Goal: Navigation & Orientation: Find specific page/section

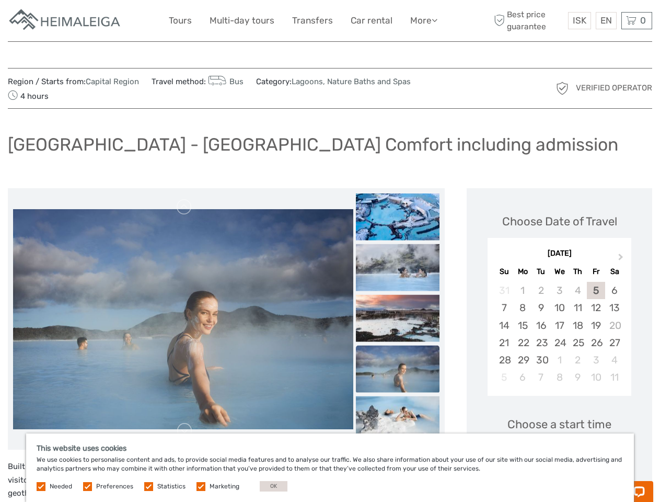
click at [423, 20] on link "More" at bounding box center [423, 20] width 27 height 15
click at [436, 20] on icon at bounding box center [435, 20] width 6 height 9
click at [579, 20] on span "ISK" at bounding box center [580, 20] width 14 height 10
click at [606, 20] on div "EN English Español Deutsch" at bounding box center [606, 20] width 21 height 17
click at [637, 20] on div "0 Items Total 0 ISK Checkout The shopping cart is empty." at bounding box center [637, 20] width 31 height 17
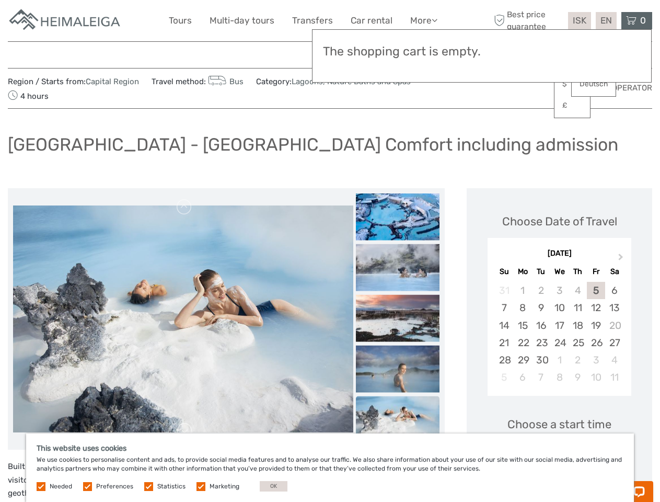
click at [183, 178] on img at bounding box center [183, 68] width 340 height 220
click at [185, 207] on link at bounding box center [184, 207] width 17 height 17
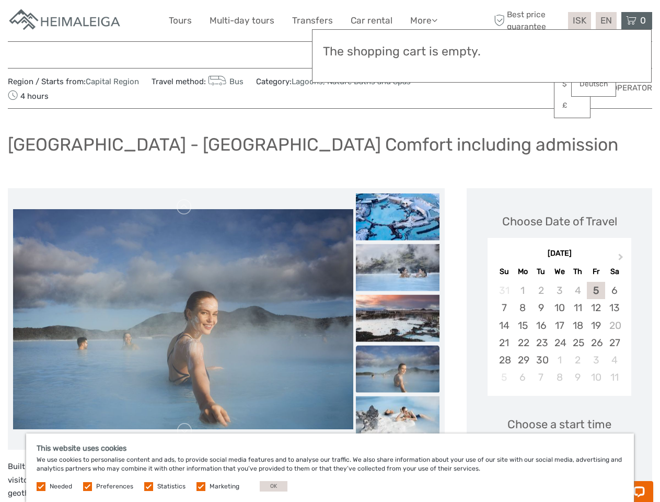
click at [185, 431] on link at bounding box center [184, 430] width 17 height 17
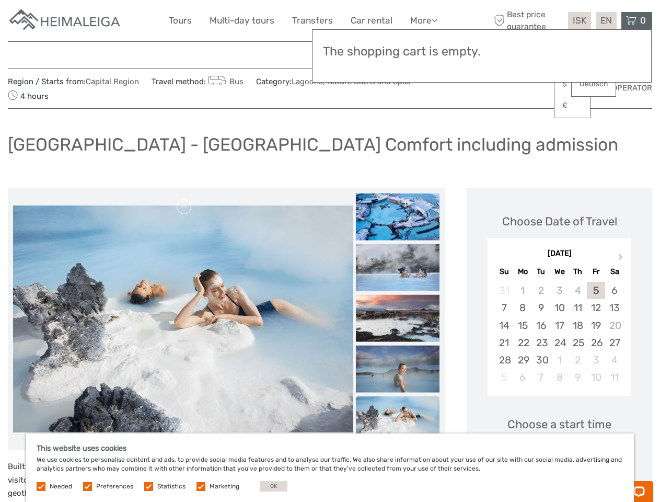
click at [398, 65] on div "Items Total 0 ISK Checkout The shopping cart is empty." at bounding box center [482, 55] width 340 height 53
